Goal: Register for event/course

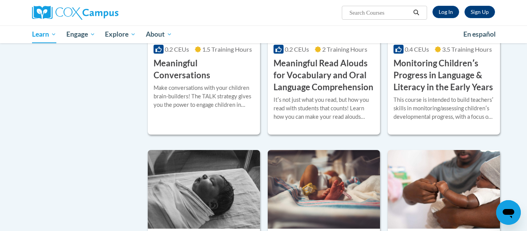
scroll to position [1227, 0]
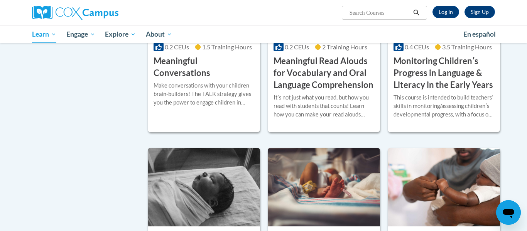
click at [361, 10] on input "Search..." at bounding box center [380, 12] width 62 height 9
type input "monitoring children's progress in language and literacy in early years"
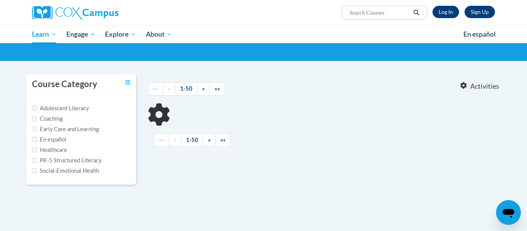
type input "monitoring children's progress in language and literacy in early years"
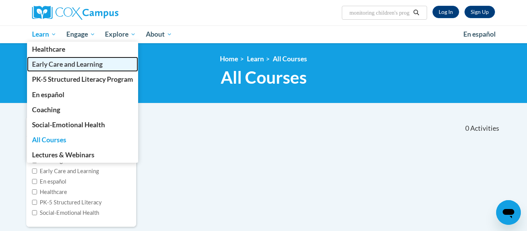
click at [55, 64] on span "Early Care and Learning" at bounding box center [67, 64] width 71 height 8
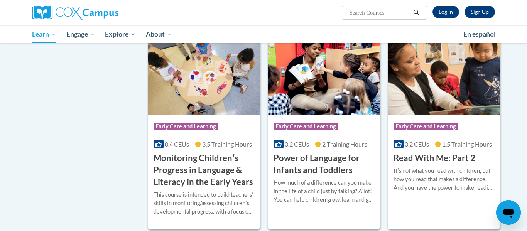
scroll to position [641, 0]
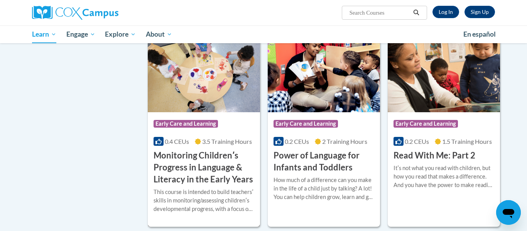
click at [191, 104] on img at bounding box center [204, 73] width 112 height 79
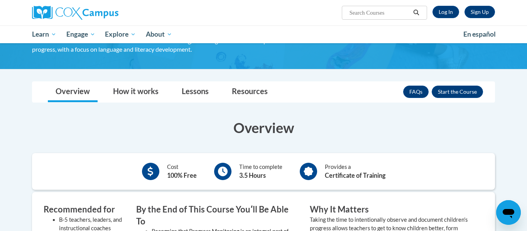
scroll to position [107, 0]
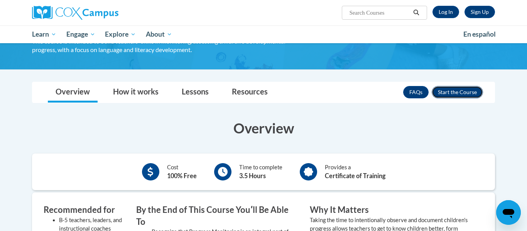
click at [469, 88] on button "Enroll" at bounding box center [457, 92] width 51 height 12
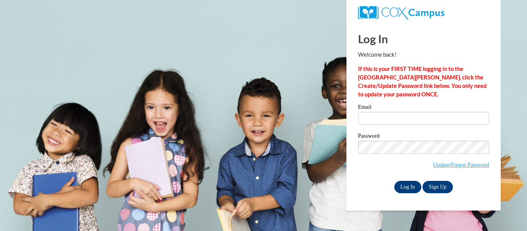
type input "[EMAIL_ADDRESS][DOMAIN_NAME]"
click at [407, 184] on input "Log In" at bounding box center [407, 187] width 27 height 12
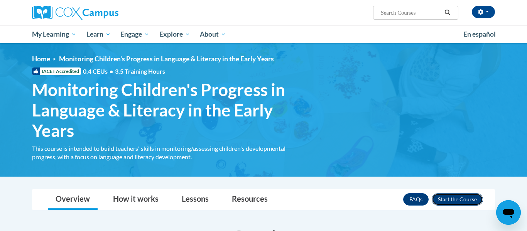
click at [461, 201] on button "Enroll" at bounding box center [457, 199] width 51 height 12
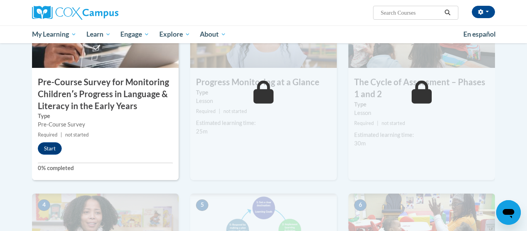
scroll to position [239, 0]
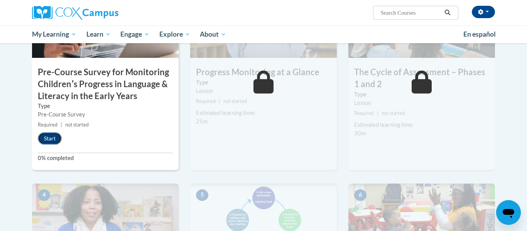
click at [55, 140] on button "Start" at bounding box center [50, 138] width 24 height 12
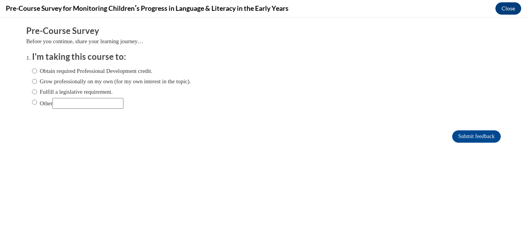
scroll to position [0, 0]
click at [152, 69] on label "Obtain required Professional Development credit." at bounding box center [92, 71] width 120 height 8
click at [37, 69] on input "Obtain required Professional Development credit." at bounding box center [34, 71] width 5 height 8
radio input "true"
click at [462, 131] on input "Submit feedback" at bounding box center [476, 136] width 49 height 12
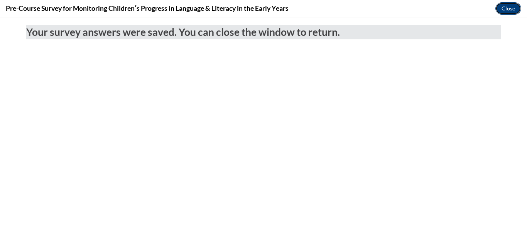
click at [509, 12] on button "Close" at bounding box center [508, 8] width 26 height 12
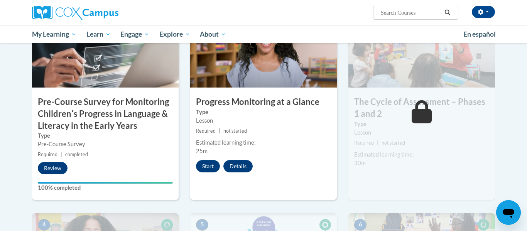
scroll to position [210, 0]
click at [211, 165] on button "Start" at bounding box center [208, 166] width 24 height 12
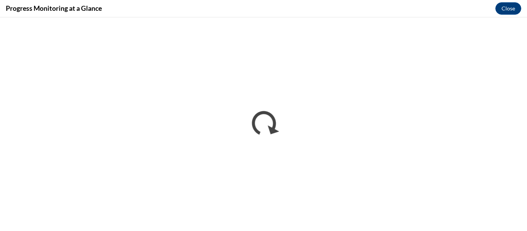
scroll to position [0, 0]
